Goal: Transaction & Acquisition: Book appointment/travel/reservation

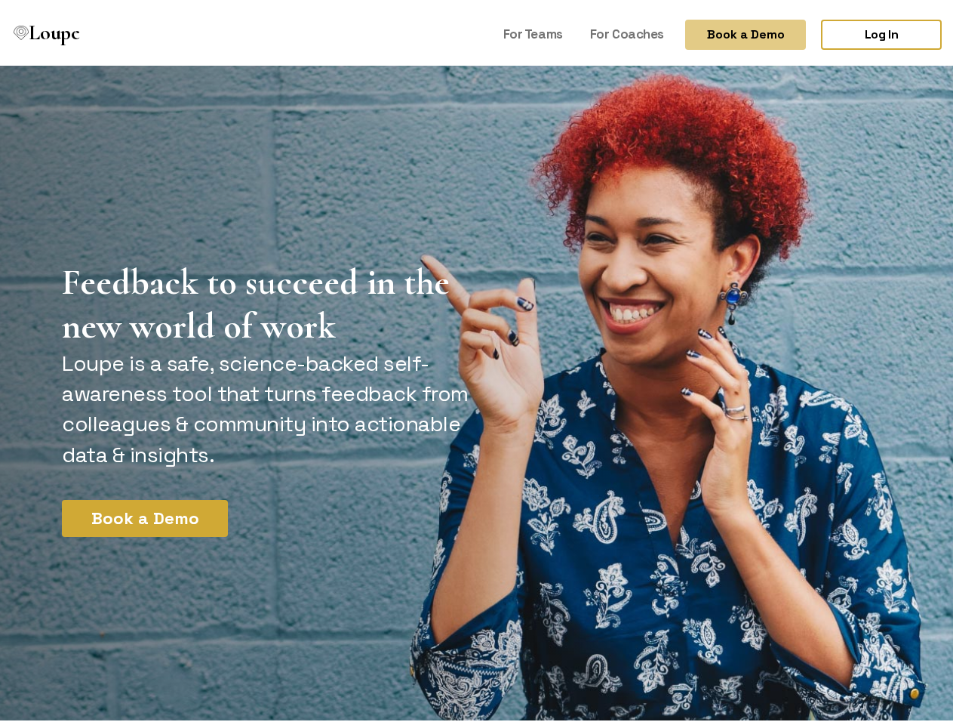
click at [733, 30] on button "Book a Demo" at bounding box center [745, 30] width 121 height 30
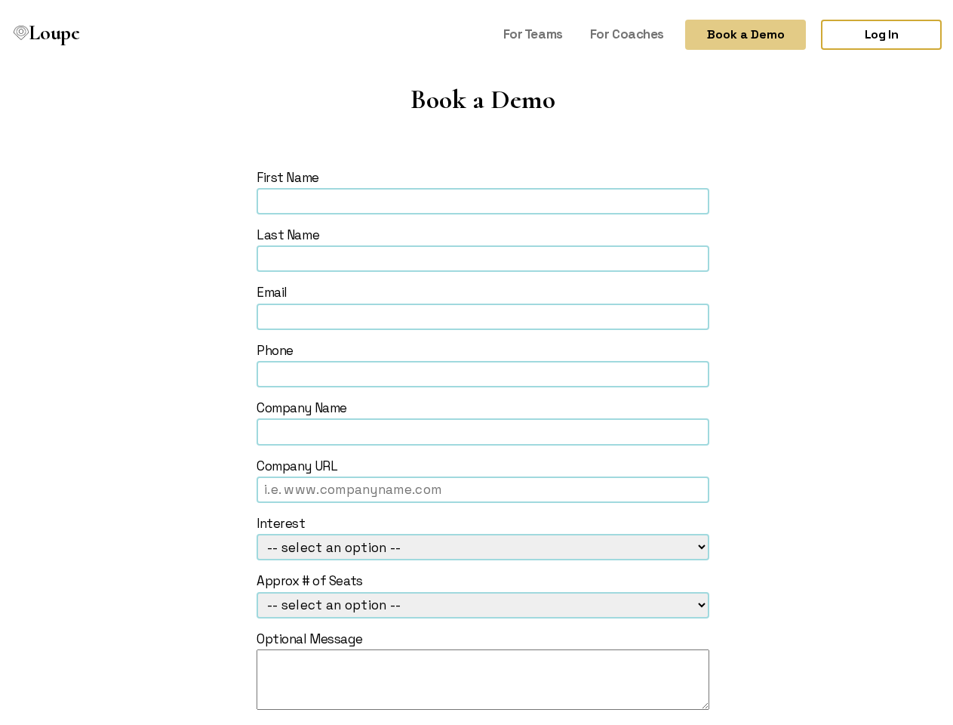
click at [139, 513] on form "First Name Last Name Email Phone Company Name Company URL Interest -- select an…" at bounding box center [483, 479] width 842 height 629
